Goal: Task Accomplishment & Management: Manage account settings

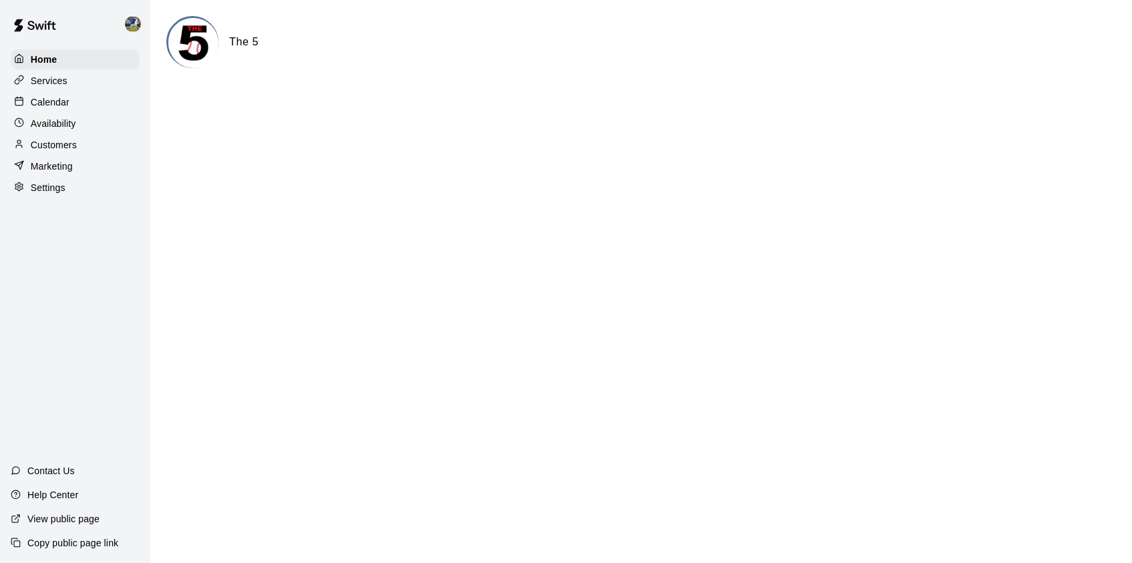
click at [100, 100] on div "Calendar" at bounding box center [75, 102] width 129 height 20
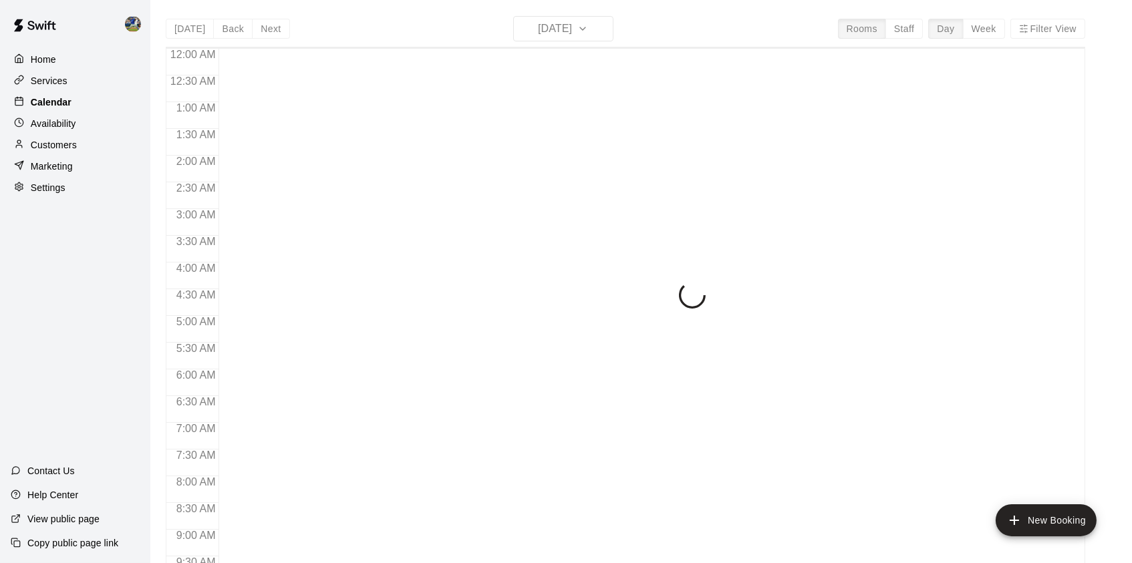
scroll to position [753, 0]
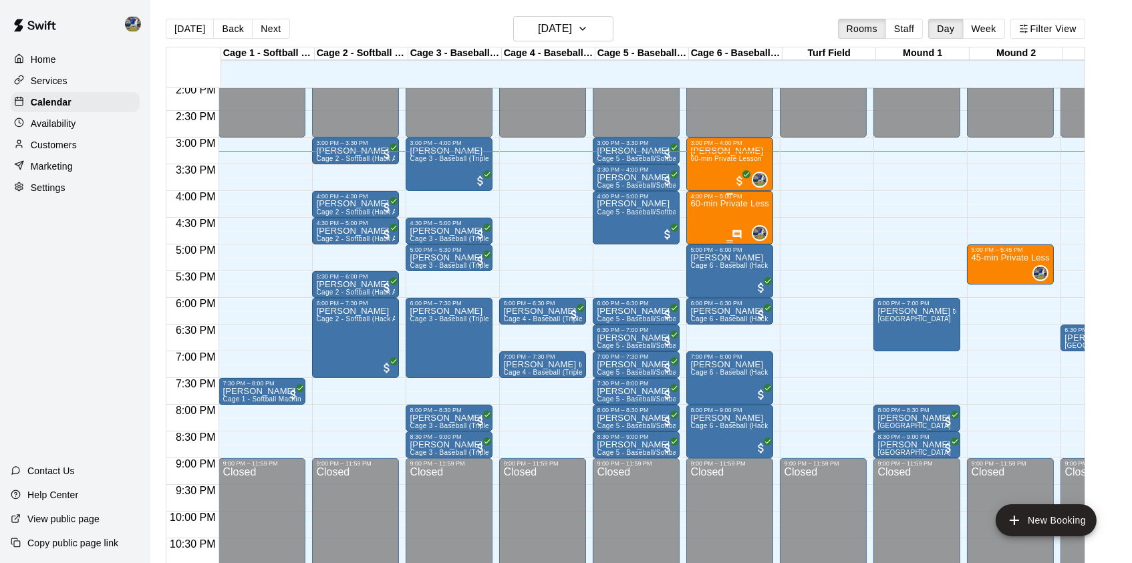
click at [701, 204] on p "60-min Private Lesson" at bounding box center [729, 204] width 79 height 0
click at [700, 282] on icon "delete" at bounding box center [706, 283] width 16 height 16
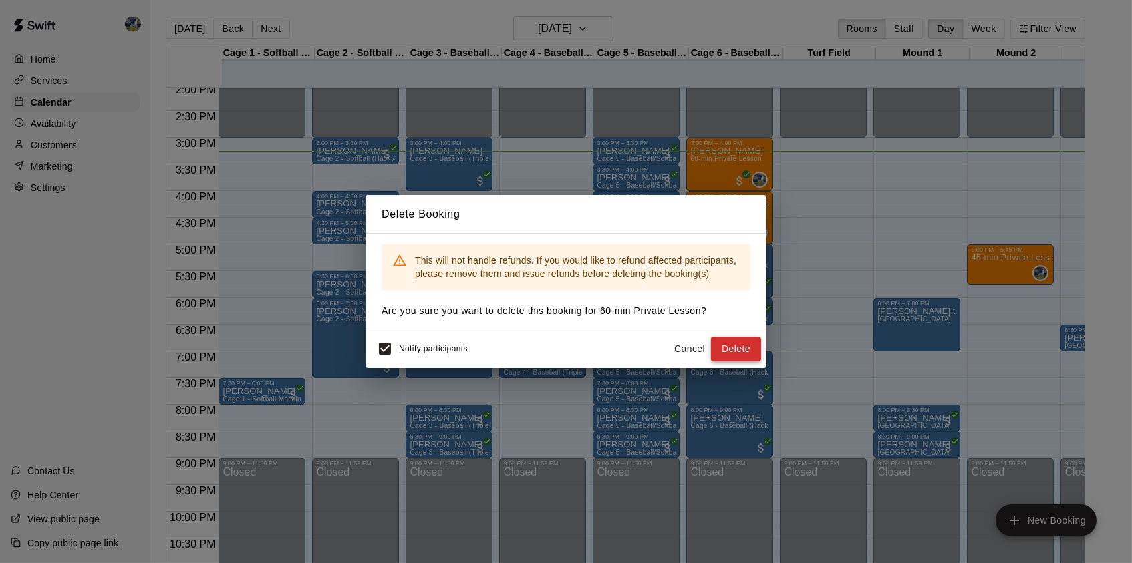
click at [733, 357] on button "Delete" at bounding box center [736, 349] width 50 height 25
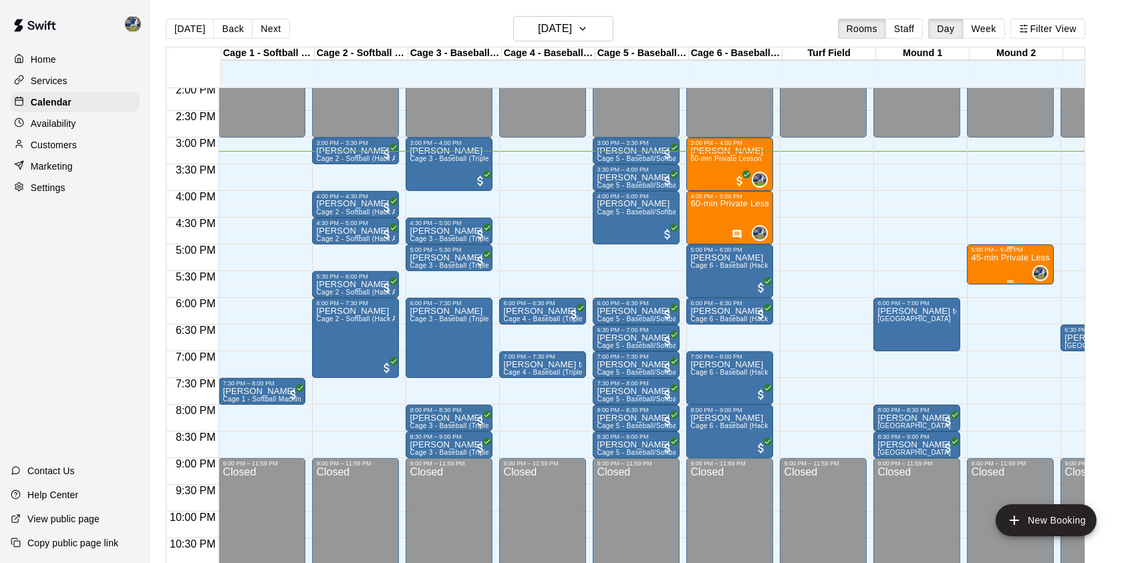
click at [1005, 258] on p "45-min Private Lesson" at bounding box center [1010, 258] width 79 height 0
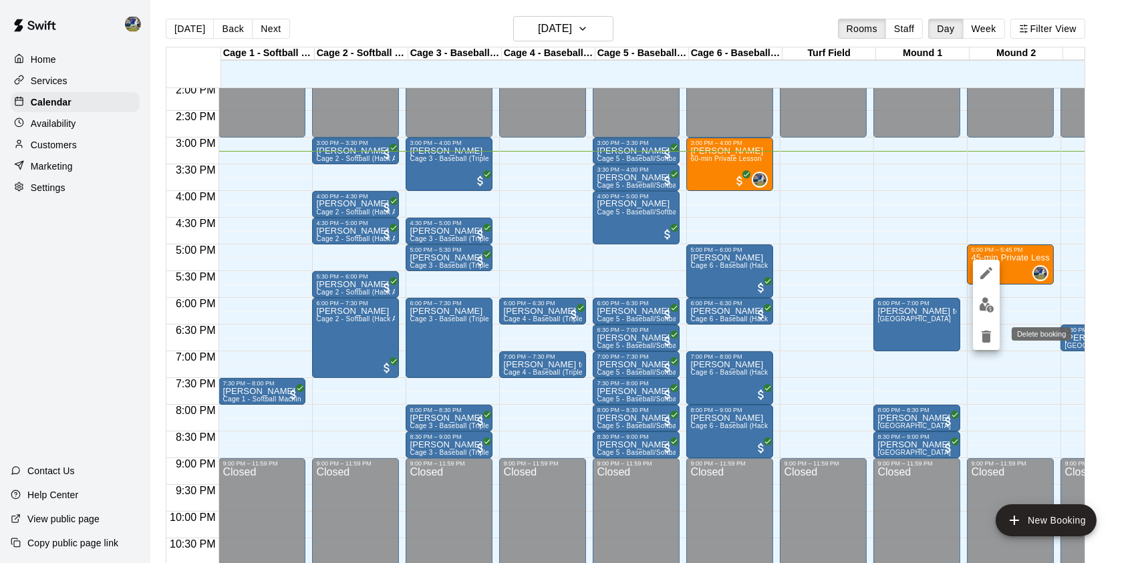
click at [987, 335] on icon "delete" at bounding box center [986, 337] width 9 height 12
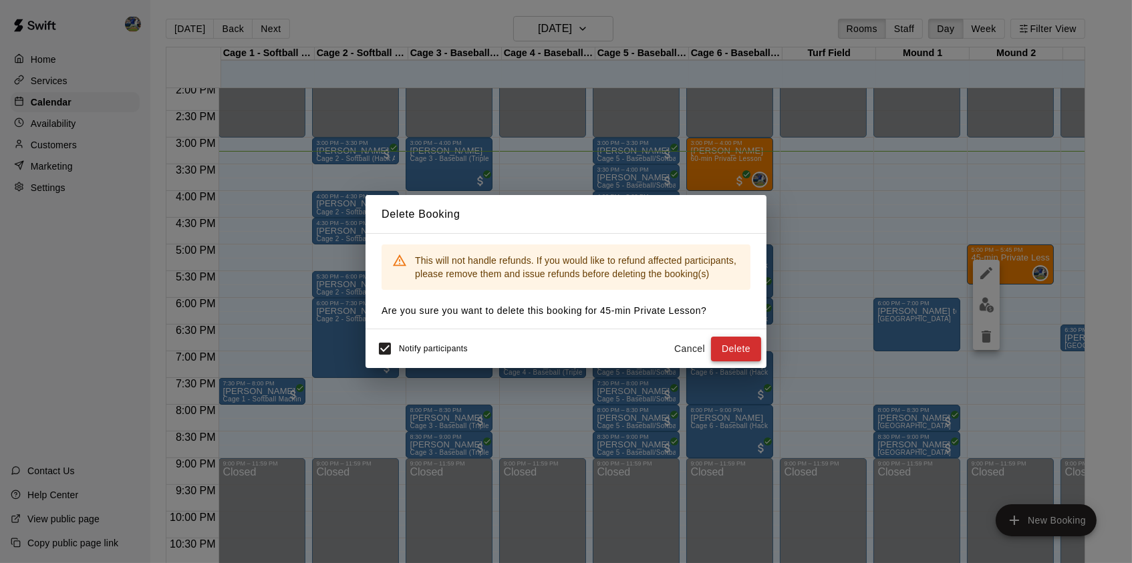
click at [730, 358] on button "Delete" at bounding box center [736, 349] width 50 height 25
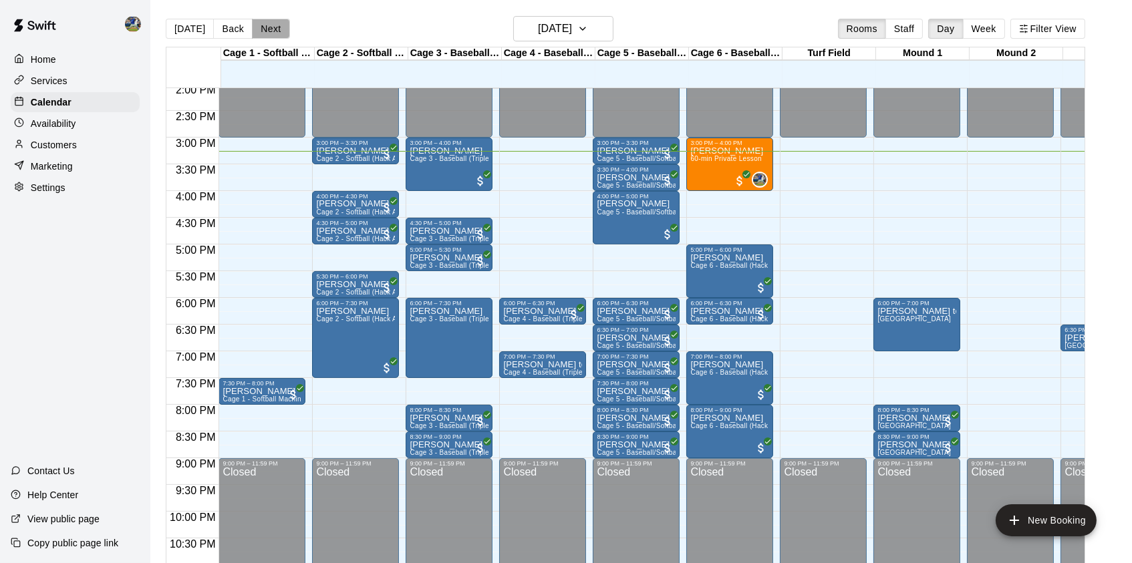
click at [274, 35] on button "Next" at bounding box center [270, 29] width 37 height 20
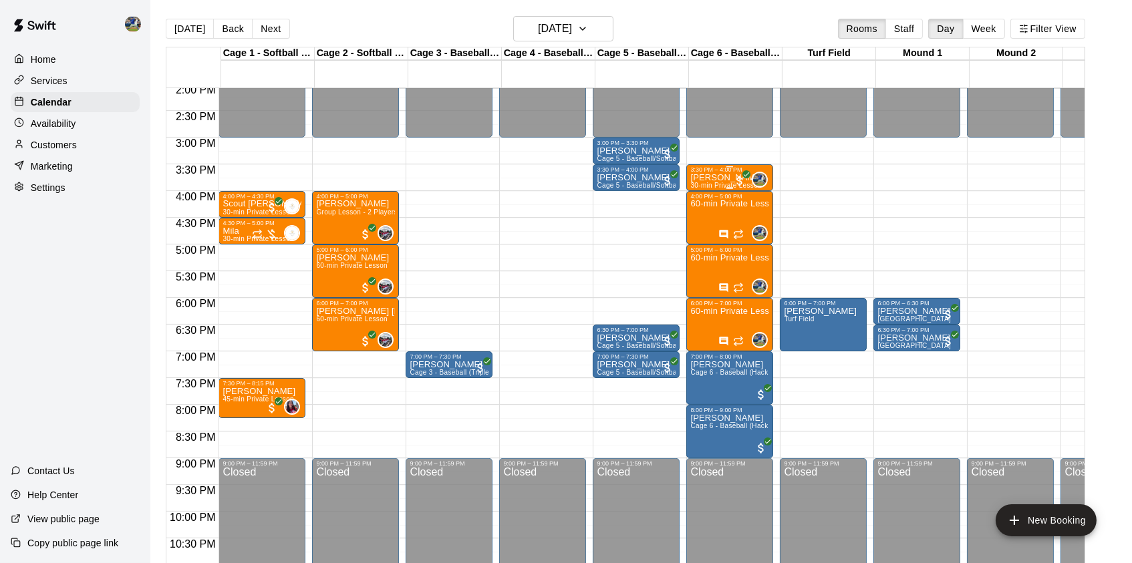
click at [707, 172] on div "3:30 PM – 4:00 PM" at bounding box center [729, 169] width 79 height 7
click at [700, 213] on img "edit" at bounding box center [705, 212] width 15 height 15
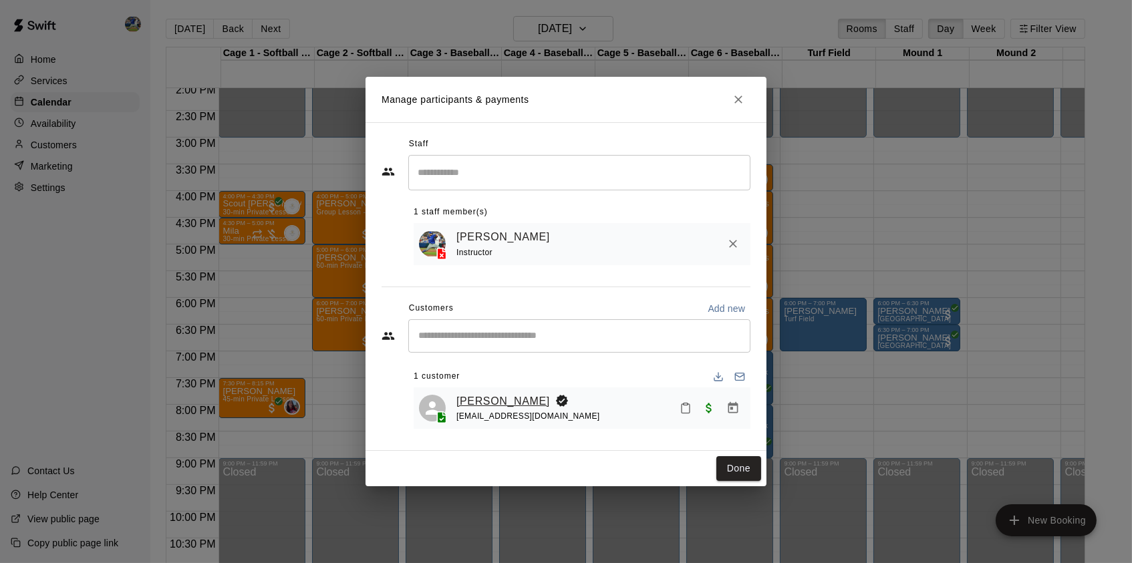
click at [505, 397] on link "[PERSON_NAME]" at bounding box center [503, 401] width 94 height 17
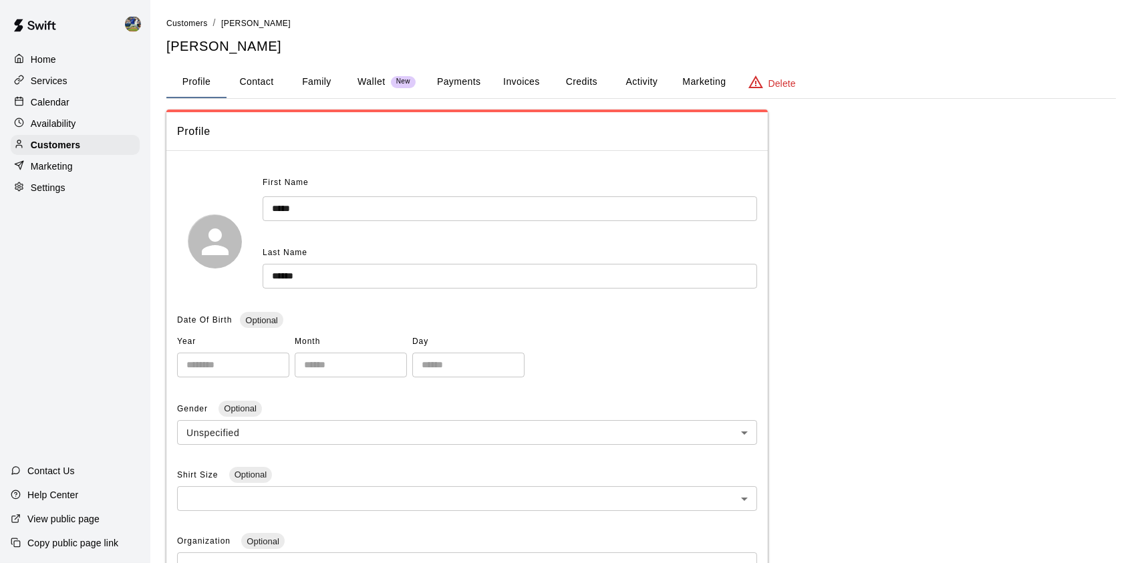
click at [309, 82] on button "Family" at bounding box center [317, 82] width 60 height 32
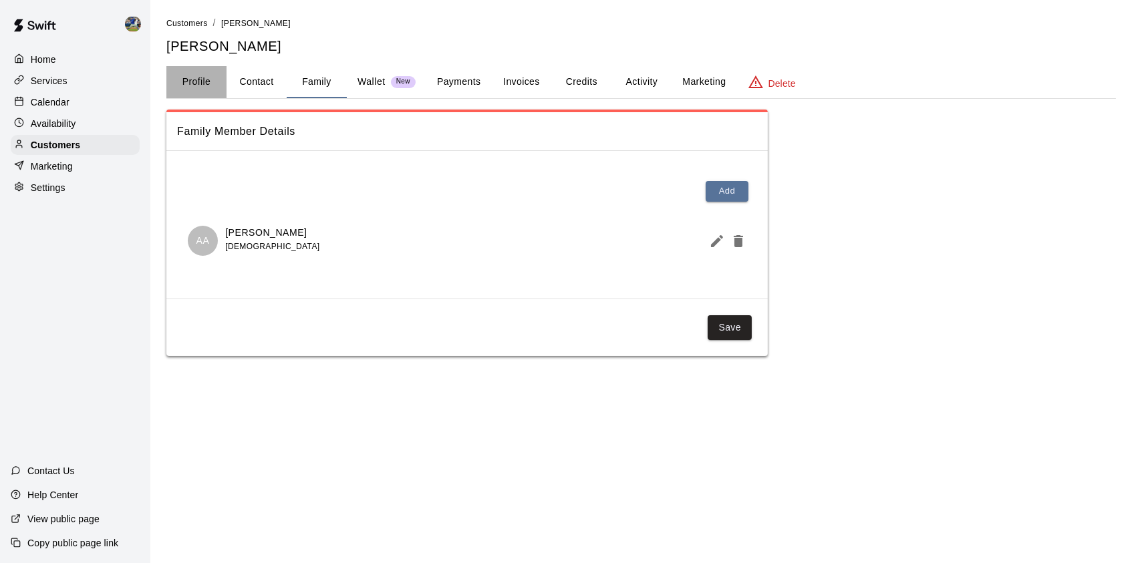
click at [193, 90] on button "Profile" at bounding box center [196, 82] width 60 height 32
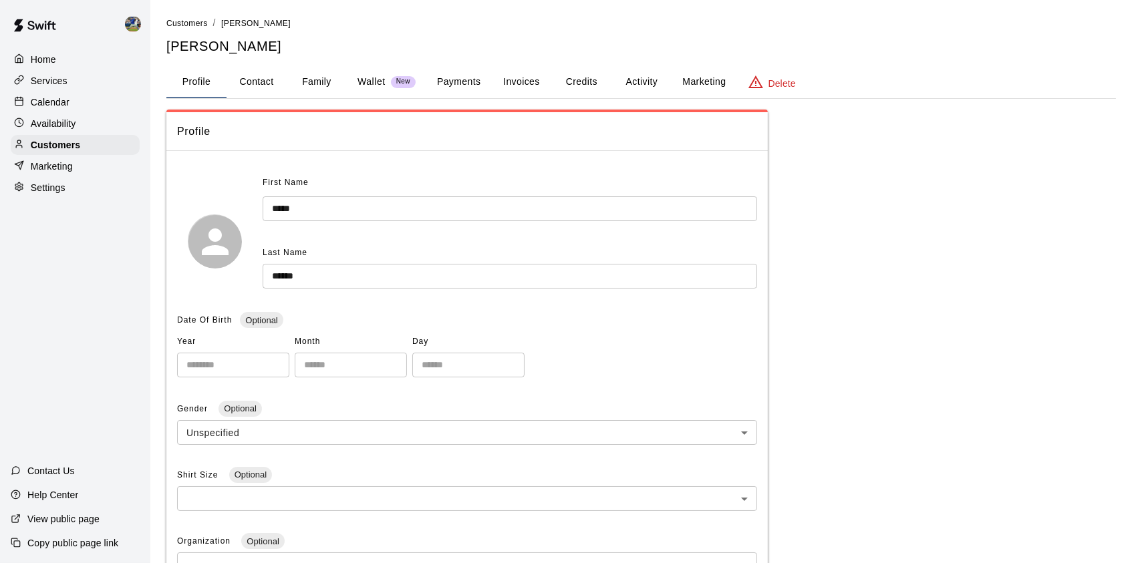
click at [92, 108] on div "Calendar" at bounding box center [75, 102] width 129 height 20
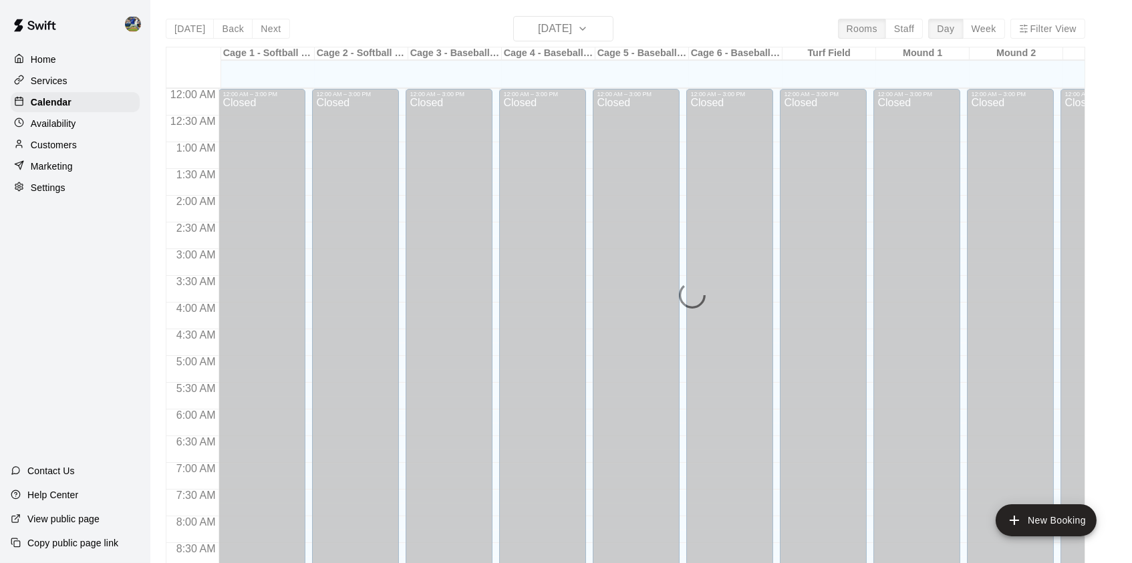
scroll to position [753, 0]
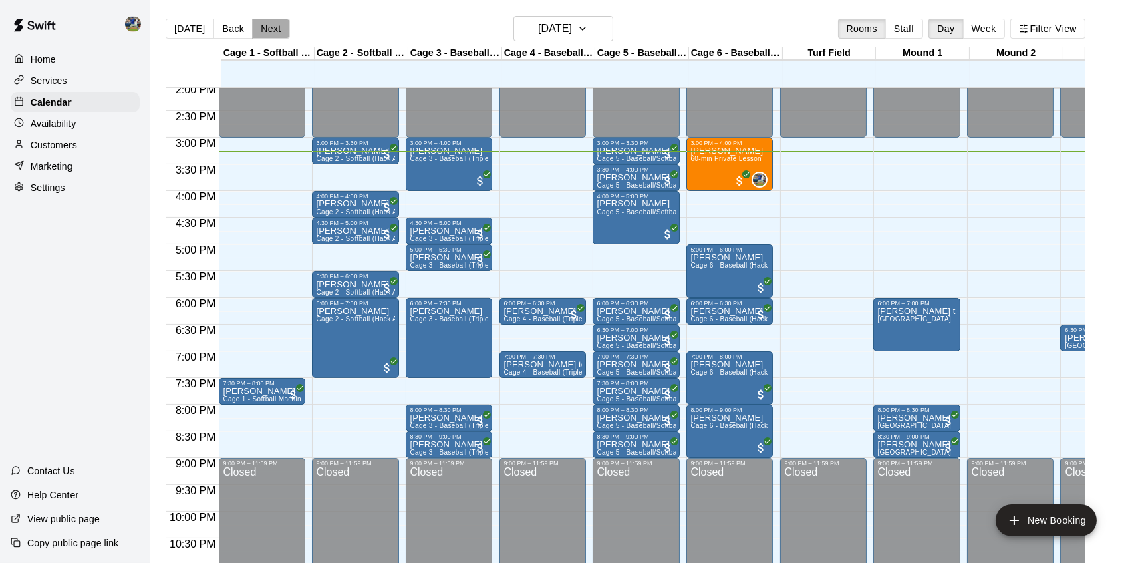
click at [253, 25] on button "Next" at bounding box center [270, 29] width 37 height 20
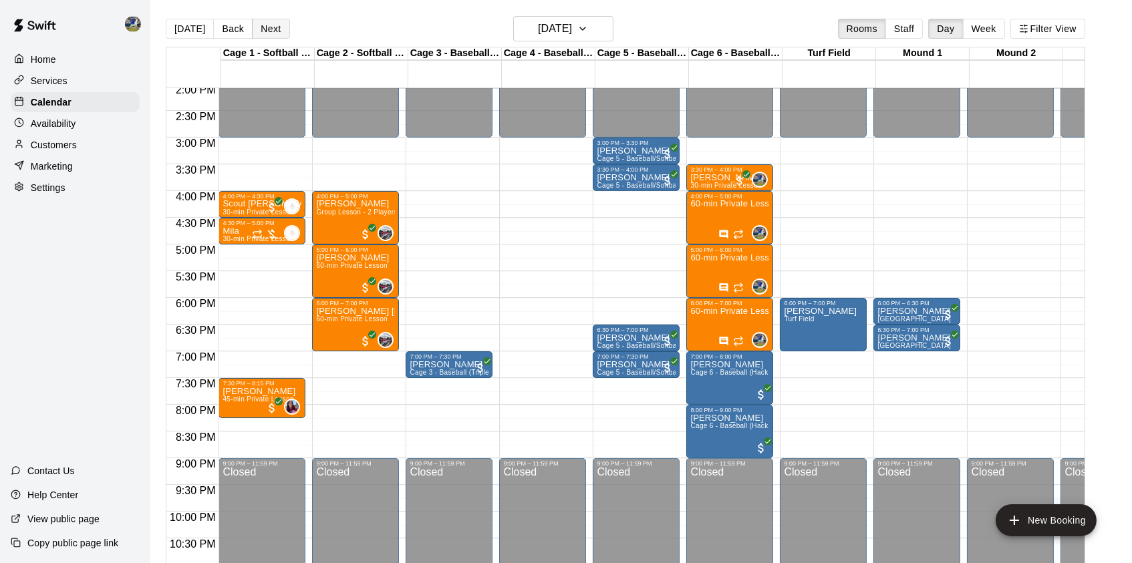
click at [265, 24] on button "Next" at bounding box center [270, 29] width 37 height 20
